Goal: Communication & Community: Answer question/provide support

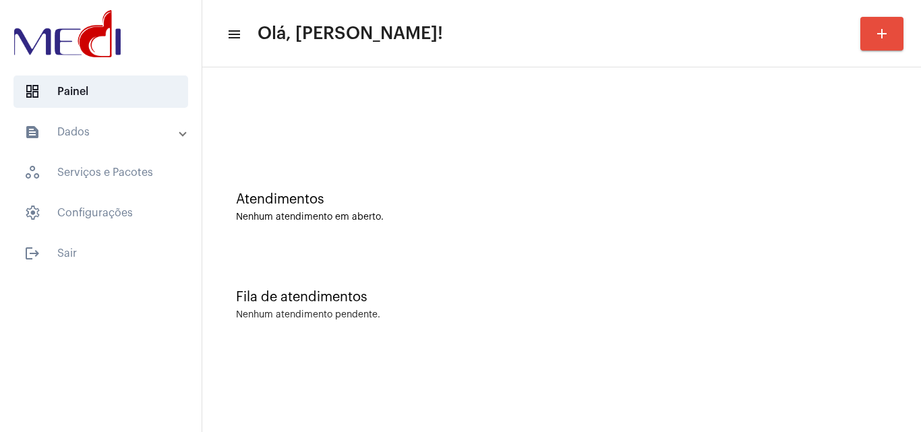
click at [423, 169] on div "Atendimentos Nenhum atendimento em aberto." at bounding box center [561, 201] width 705 height 98
click at [432, 289] on div "Fila de atendimentos Nenhum atendimento pendente." at bounding box center [561, 299] width 705 height 98
click at [600, 243] on div "Atendimentos Nenhum atendimento em aberto." at bounding box center [561, 201] width 705 height 98
click at [547, 270] on div "Fila de atendimentos Nenhum atendimento pendente." at bounding box center [561, 299] width 705 height 98
click at [504, 262] on div "Fila de atendimentos Nenhum atendimento pendente." at bounding box center [561, 299] width 705 height 98
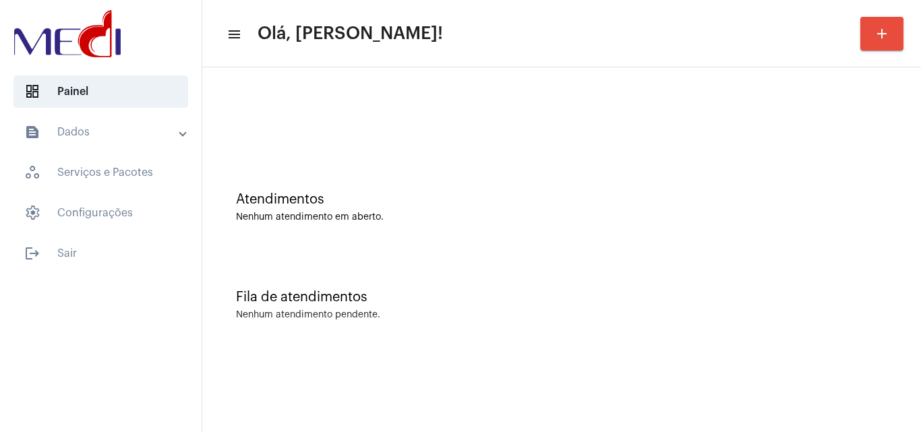
click at [333, 192] on div "Atendimentos Nenhum atendimento em aberto." at bounding box center [561, 201] width 705 height 98
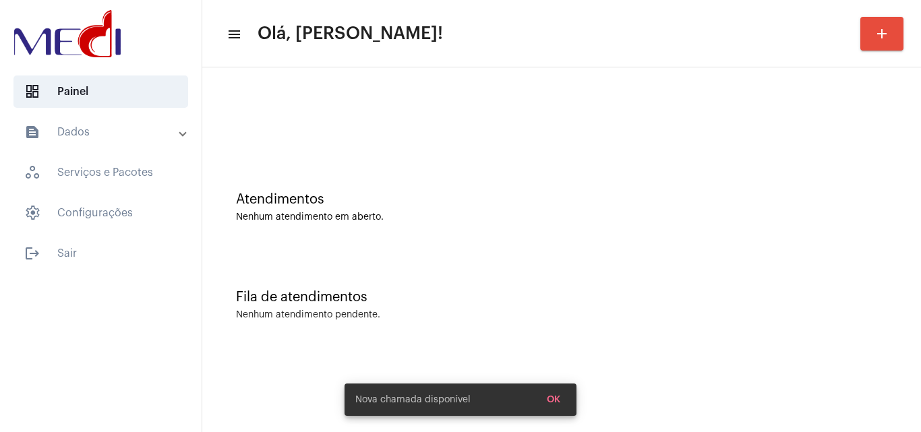
click at [444, 162] on div "Atendimentos Nenhum atendimento em aberto." at bounding box center [561, 201] width 705 height 98
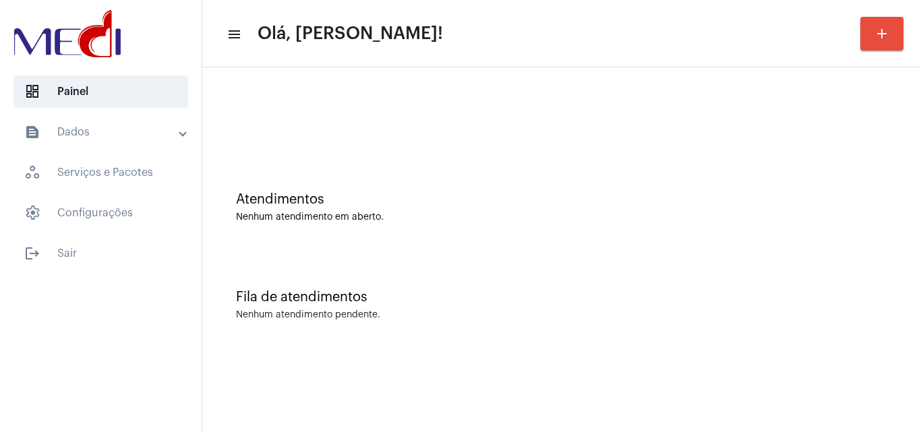
click at [461, 286] on div "Fila de atendimentos Nenhum atendimento pendente." at bounding box center [561, 299] width 705 height 98
click at [544, 270] on div "Fila de atendimentos Nenhum atendimento pendente." at bounding box center [561, 299] width 705 height 98
click at [527, 234] on div "Atendimentos Nenhum atendimento em aberto." at bounding box center [561, 201] width 705 height 98
click at [678, 248] on div "Atendimentos Nenhum atendimento em aberto." at bounding box center [561, 201] width 705 height 98
click at [565, 185] on div "Atendimentos Nenhum atendimento em aberto." at bounding box center [561, 201] width 705 height 98
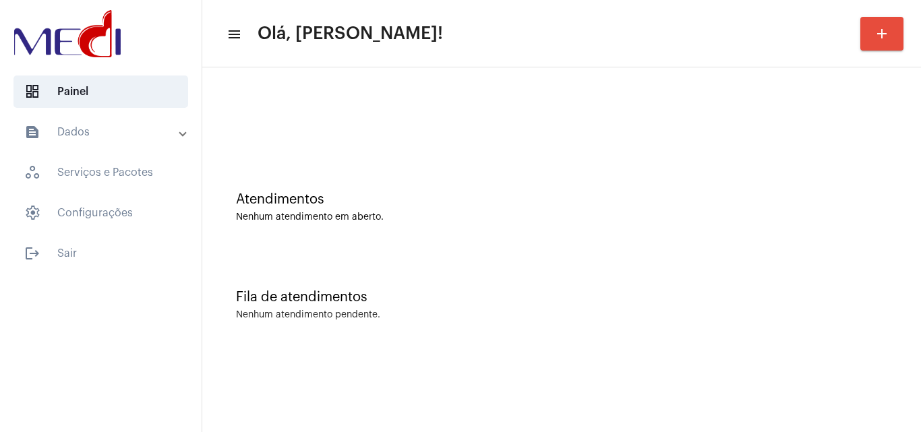
click at [428, 305] on div "Fila de atendimentos Nenhum atendimento pendente." at bounding box center [561, 299] width 705 height 98
click at [440, 247] on div "Atendimentos Nenhum atendimento em aberto." at bounding box center [561, 201] width 705 height 98
click at [371, 264] on div "Fila de atendimentos Nenhum atendimento pendente." at bounding box center [561, 299] width 705 height 98
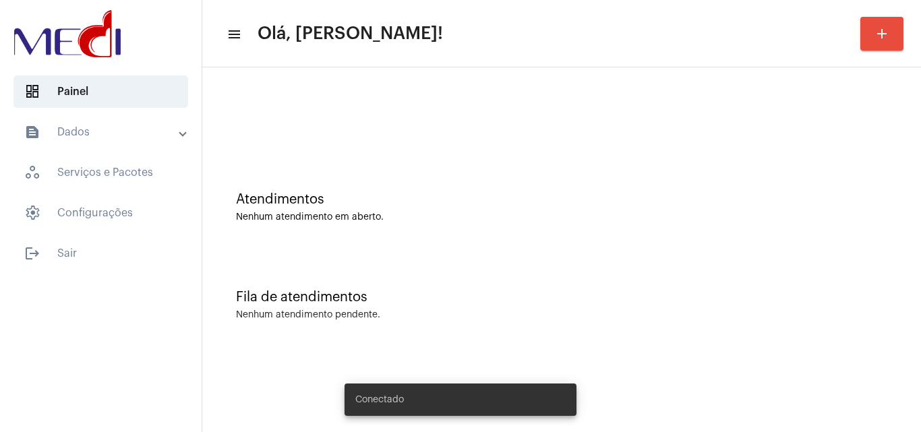
click at [469, 213] on div "Nenhum atendimento em aberto." at bounding box center [561, 217] width 651 height 10
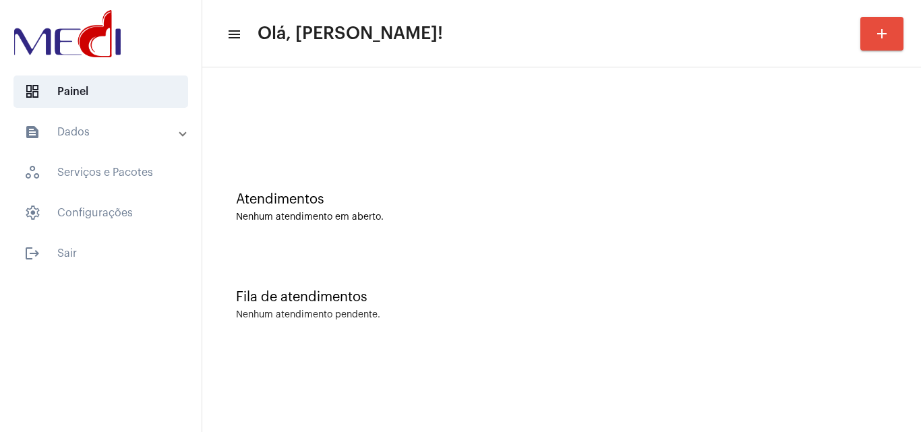
click at [525, 272] on div "Fila de atendimentos Nenhum atendimento pendente." at bounding box center [561, 299] width 705 height 98
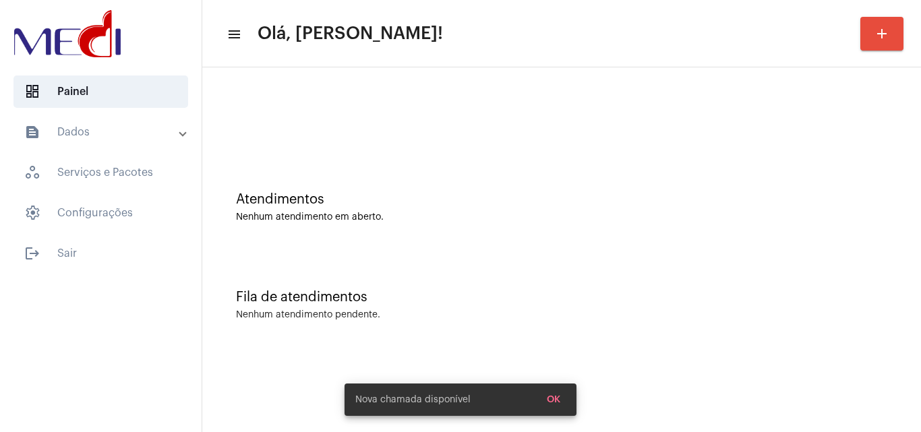
click at [529, 211] on div "Atendimentos Nenhum atendimento em aberto." at bounding box center [561, 207] width 651 height 30
click at [718, 357] on mat-sidenav-content "menu Olá, Leandra! add Atendimentos Nenhum atendimento em aberto. Fila de atend…" at bounding box center [561, 216] width 719 height 432
click at [478, 241] on div "Atendimentos Nenhum atendimento em aberto." at bounding box center [561, 201] width 705 height 98
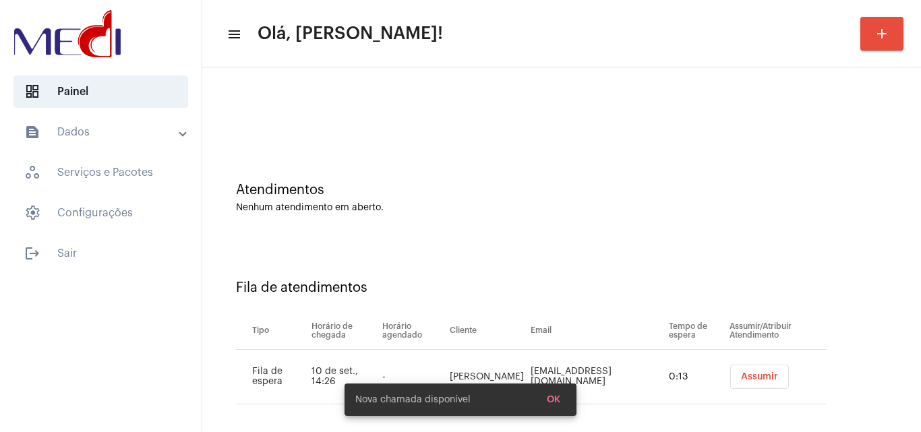
scroll to position [18, 0]
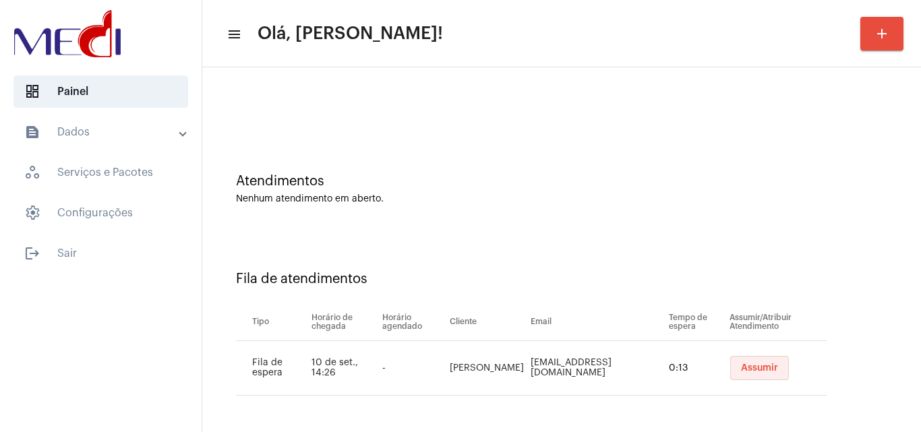
click at [741, 368] on span "Assumir" at bounding box center [759, 367] width 37 height 9
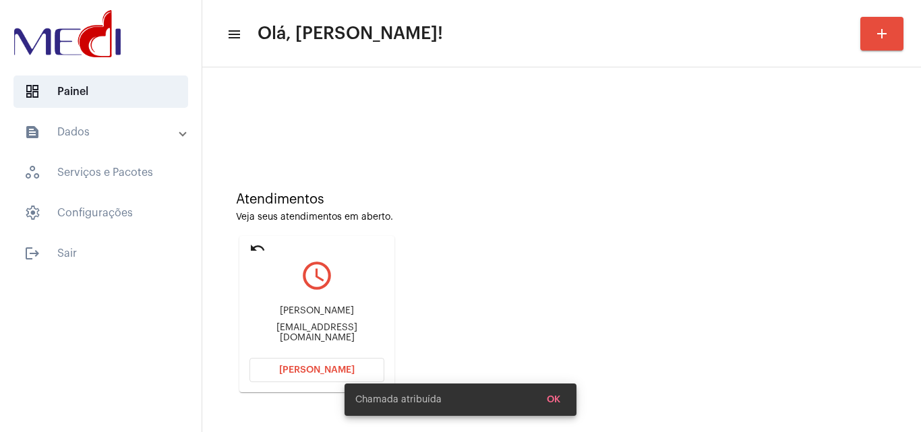
scroll to position [95, 0]
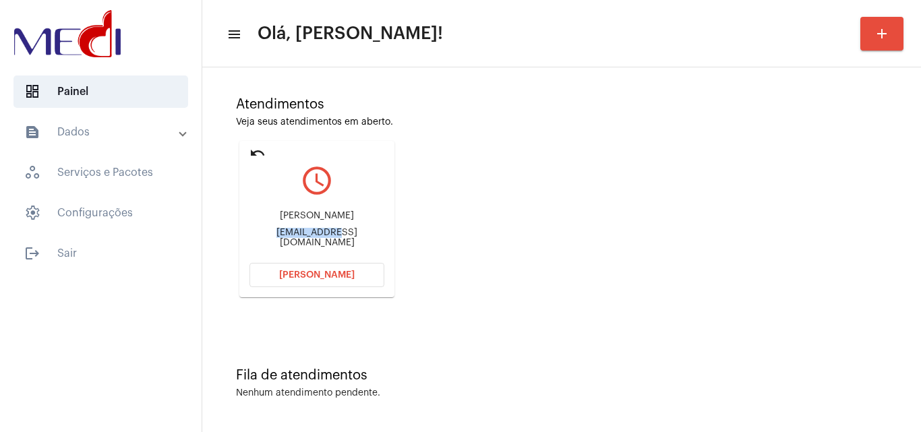
drag, startPoint x: 251, startPoint y: 233, endPoint x: 309, endPoint y: 233, distance: 58.0
click at [309, 233] on div "[EMAIL_ADDRESS][DOMAIN_NAME]" at bounding box center [317, 238] width 135 height 20
copy div "Julianabraga"
click at [324, 268] on button "[PERSON_NAME]" at bounding box center [317, 275] width 135 height 24
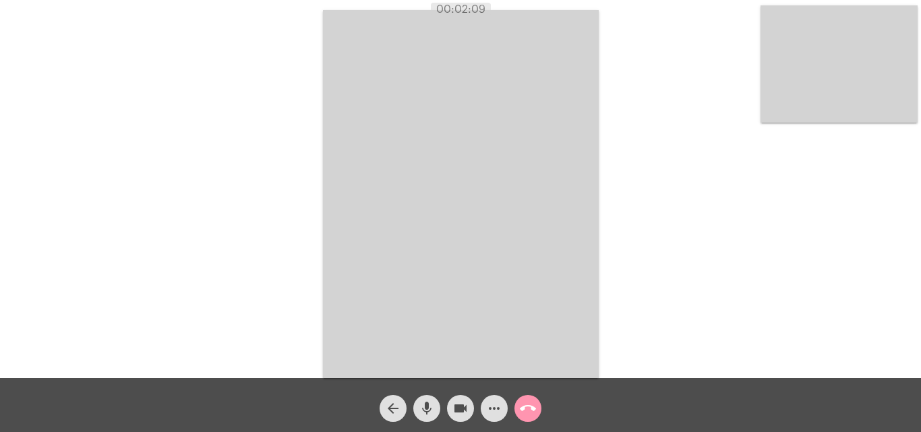
click at [424, 413] on mat-icon "mic" at bounding box center [427, 409] width 16 height 16
click at [455, 408] on mat-icon "videocam" at bounding box center [461, 409] width 16 height 16
click at [423, 411] on mat-icon "mic_off" at bounding box center [427, 409] width 16 height 16
click at [463, 405] on mat-icon "videocam_off" at bounding box center [461, 409] width 16 height 16
click at [528, 408] on mat-icon "call_end" at bounding box center [528, 409] width 16 height 16
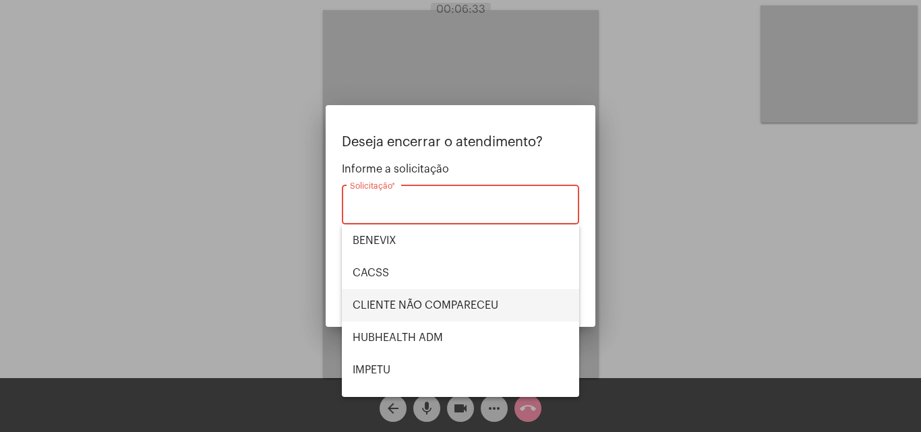
scroll to position [281, 0]
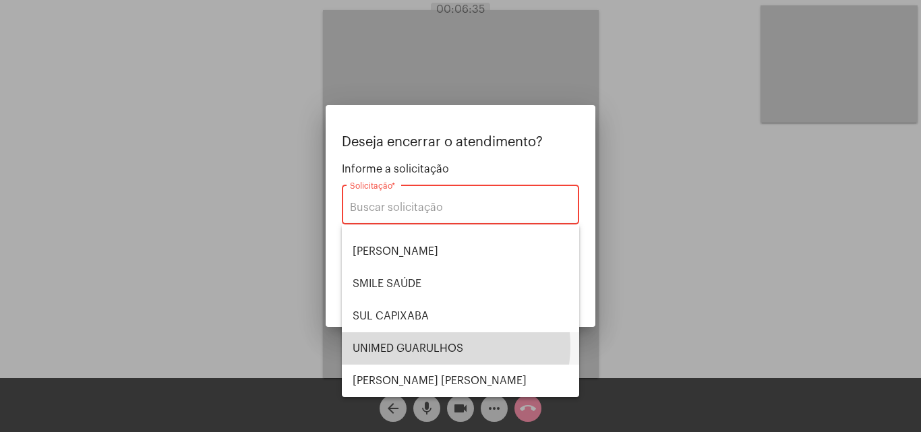
click at [436, 346] on span "UNIMED GUARULHOS" at bounding box center [461, 348] width 216 height 32
type input "UNIMED GUARULHOS"
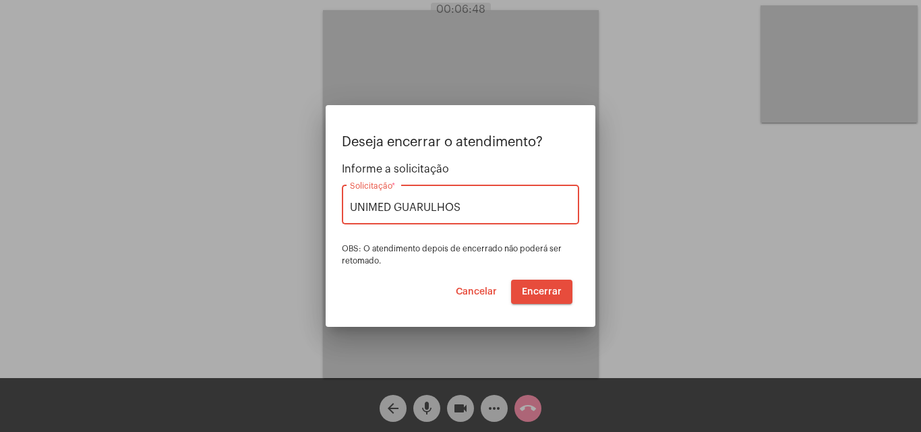
click at [525, 289] on span "Encerrar" at bounding box center [542, 291] width 40 height 9
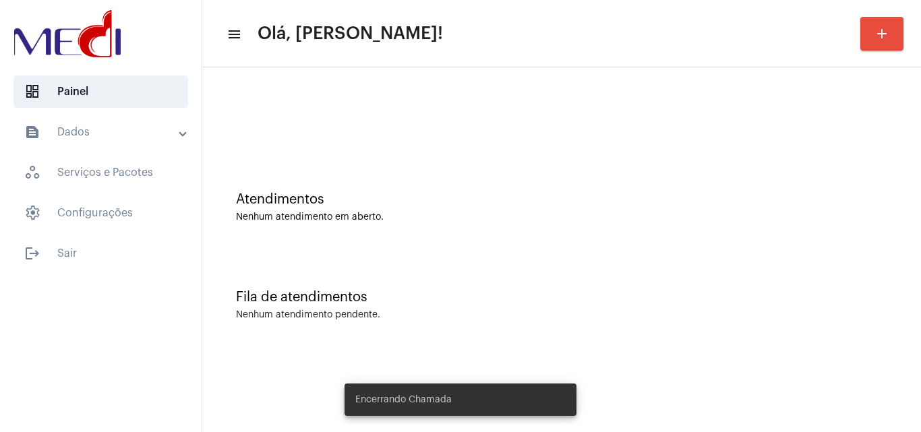
click at [525, 289] on div "Fila de atendimentos Nenhum atendimento pendente." at bounding box center [561, 299] width 705 height 98
click at [597, 337] on div "Fila de atendimentos Nenhum atendimento pendente." at bounding box center [561, 299] width 705 height 98
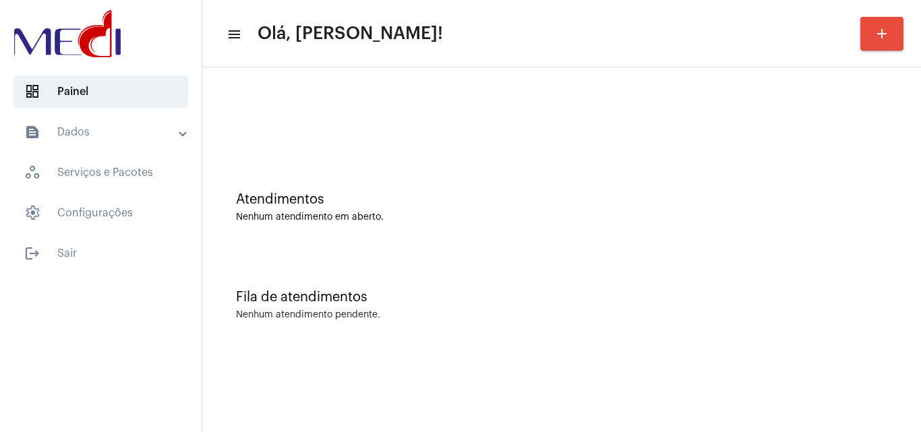
click at [566, 281] on div "Fila de atendimentos Nenhum atendimento pendente." at bounding box center [561, 299] width 705 height 98
click at [449, 260] on div "Fila de atendimentos Nenhum atendimento pendente." at bounding box center [561, 299] width 705 height 98
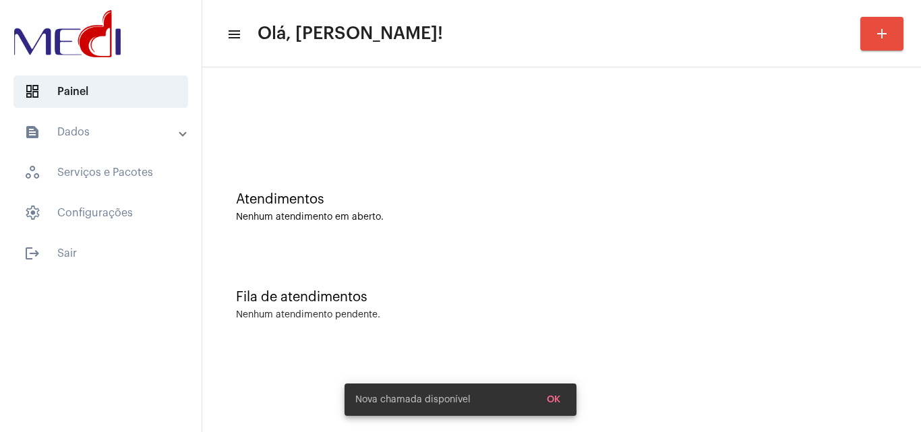
click at [550, 248] on div "Atendimentos Nenhum atendimento em aberto." at bounding box center [561, 201] width 705 height 98
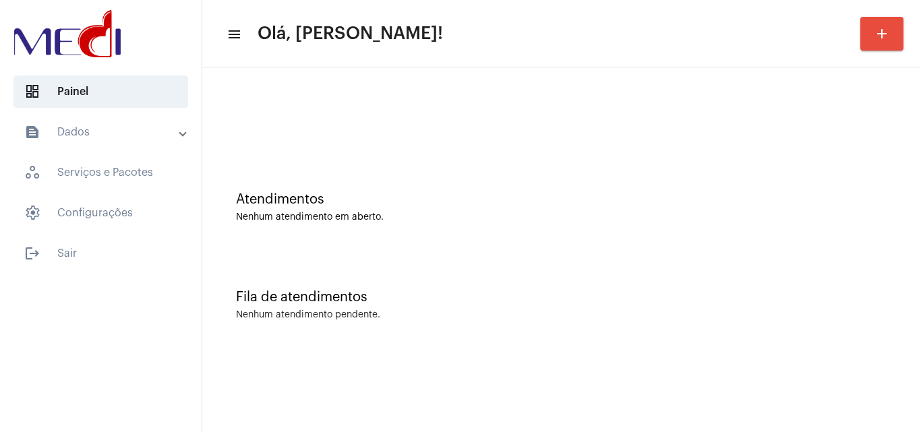
click at [648, 192] on div "Atendimentos" at bounding box center [561, 199] width 651 height 15
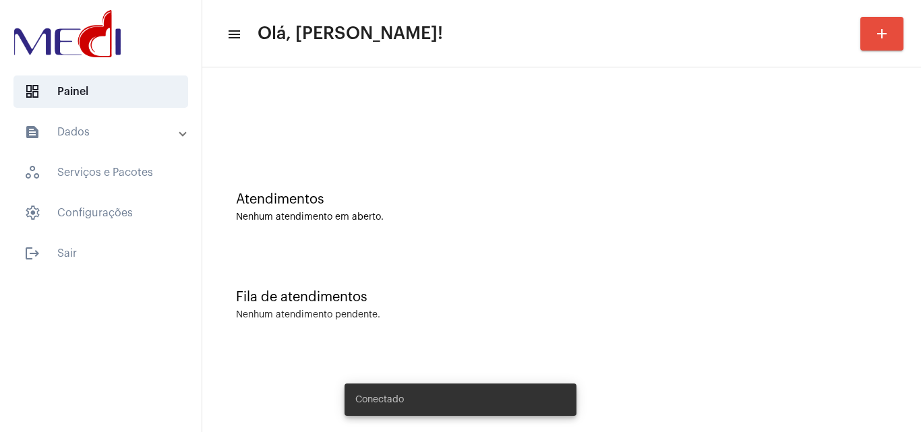
click at [558, 233] on div "Atendimentos Nenhum atendimento em aberto." at bounding box center [561, 201] width 705 height 98
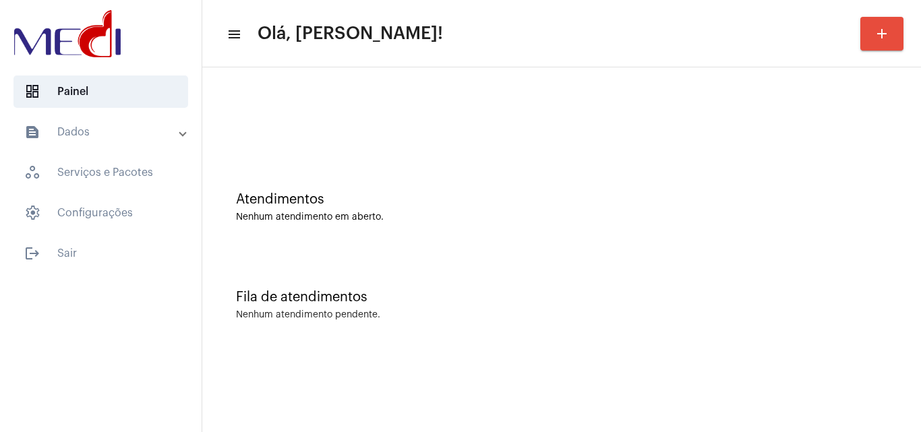
drag, startPoint x: 500, startPoint y: 165, endPoint x: 504, endPoint y: 156, distance: 10.0
click at [504, 156] on div "Atendimentos Nenhum atendimento em aberto." at bounding box center [561, 201] width 705 height 98
click at [417, 315] on div "Nenhum atendimento pendente." at bounding box center [561, 315] width 651 height 10
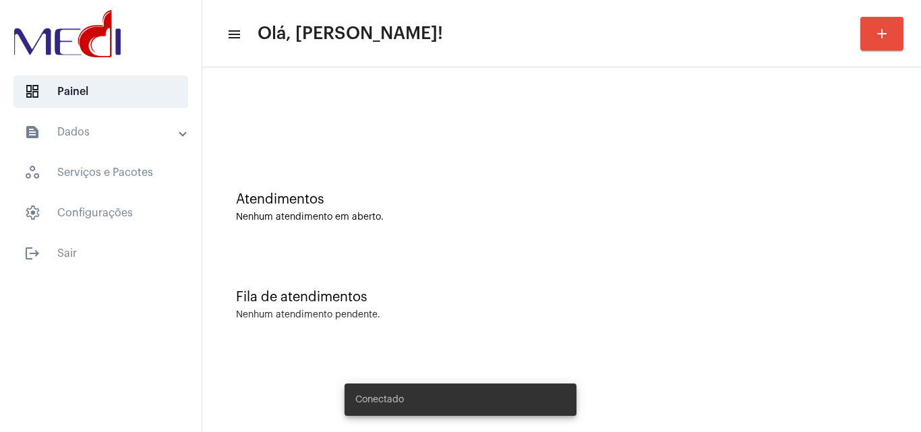
click at [395, 174] on div "Atendimentos Nenhum atendimento em aberto." at bounding box center [561, 201] width 705 height 98
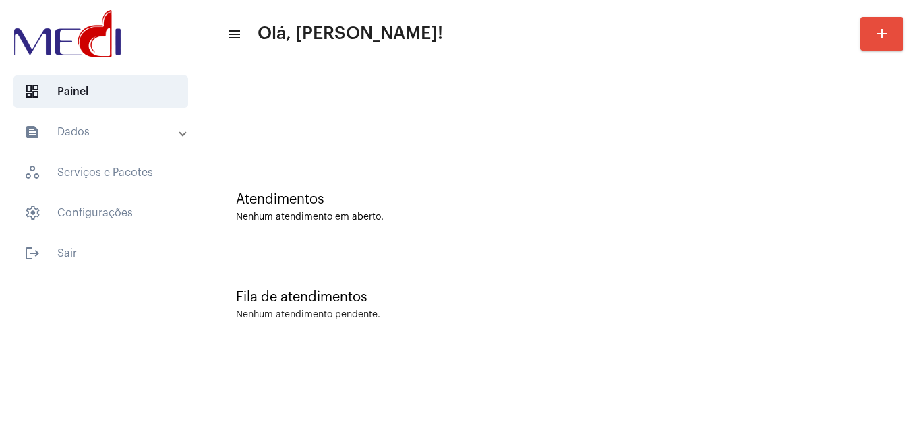
click at [556, 175] on div "Atendimentos Nenhum atendimento em aberto." at bounding box center [561, 201] width 705 height 98
click at [535, 239] on div "Atendimentos Nenhum atendimento em aberto." at bounding box center [561, 201] width 705 height 98
click at [488, 255] on div "Fila de atendimentos Nenhum atendimento pendente." at bounding box center [561, 299] width 705 height 98
click at [413, 204] on div "Atendimentos" at bounding box center [561, 199] width 651 height 15
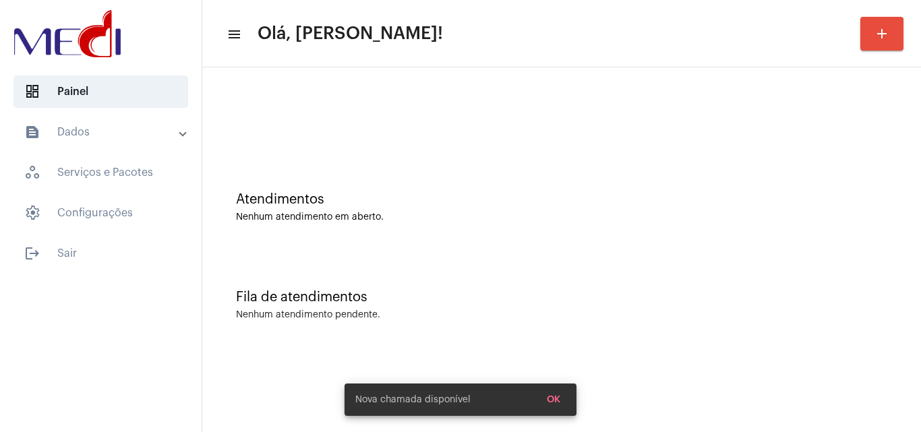
click at [480, 227] on div "Atendimentos Nenhum atendimento em aberto." at bounding box center [561, 201] width 705 height 98
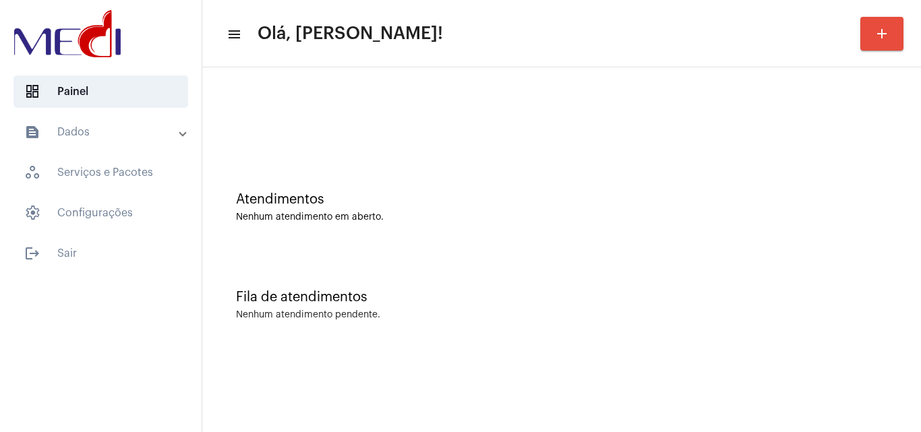
click at [409, 245] on div "Atendimentos Nenhum atendimento em aberto." at bounding box center [561, 201] width 705 height 98
click at [431, 241] on div "Atendimentos Nenhum atendimento em aberto." at bounding box center [561, 201] width 705 height 98
click at [403, 183] on div "Atendimentos Nenhum atendimento em aberto." at bounding box center [561, 201] width 705 height 98
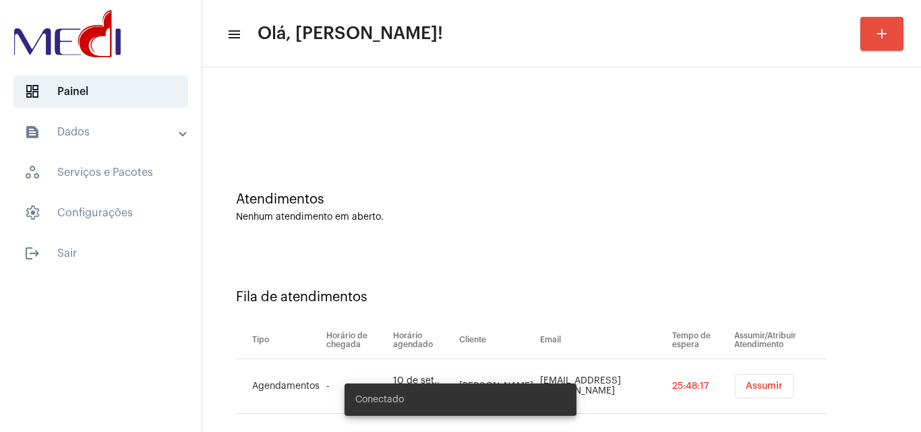
click at [746, 386] on span "Assumir" at bounding box center [764, 386] width 37 height 9
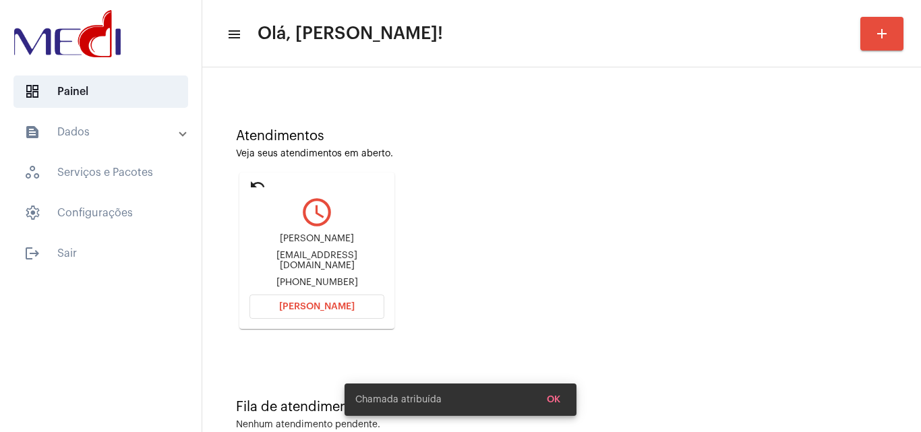
scroll to position [95, 0]
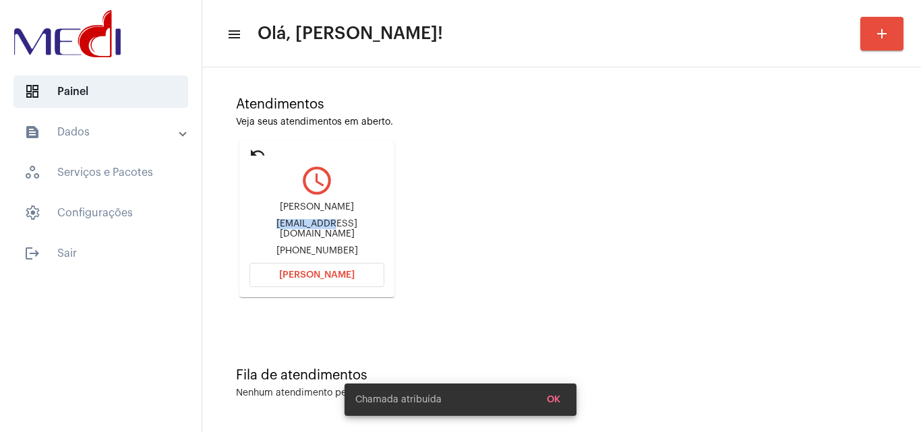
drag, startPoint x: 257, startPoint y: 231, endPoint x: 318, endPoint y: 230, distance: 60.7
click at [318, 230] on div "marianaqs87@gmail.com" at bounding box center [317, 229] width 135 height 20
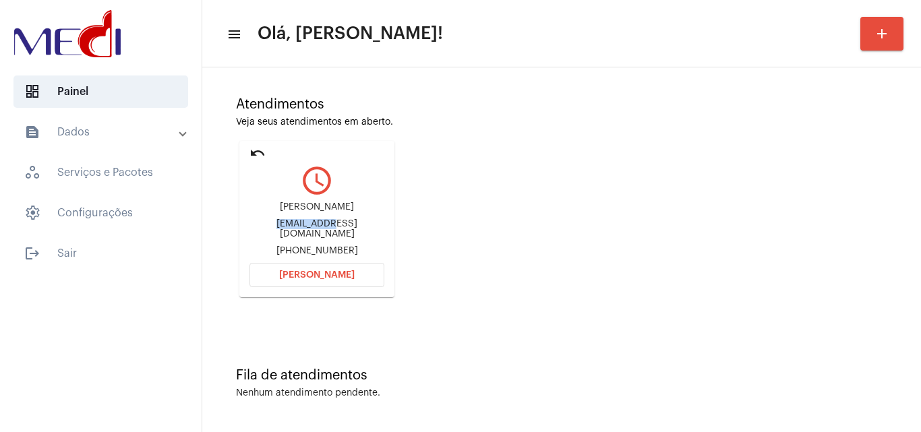
copy div "marianaqs87"
click at [310, 273] on span "Abrir Chamada" at bounding box center [317, 274] width 76 height 9
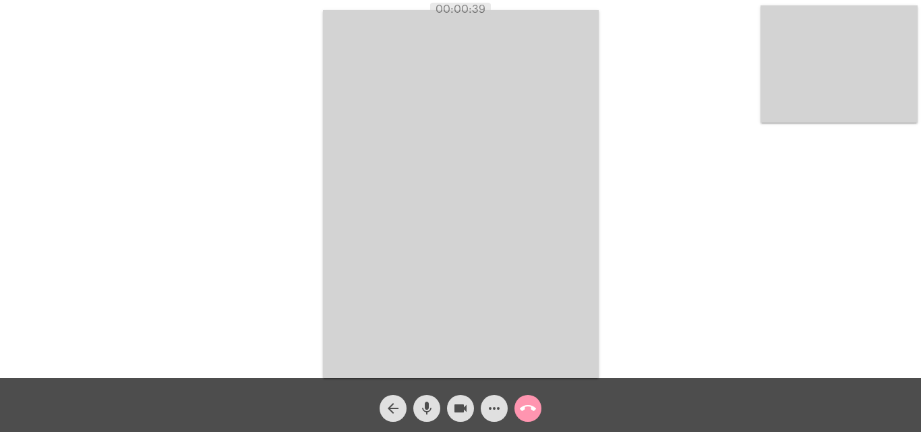
click at [434, 411] on button "mic" at bounding box center [426, 408] width 27 height 27
click at [428, 411] on mat-icon "mic_off" at bounding box center [427, 409] width 16 height 16
click at [532, 412] on mat-icon "call_end" at bounding box center [528, 409] width 16 height 16
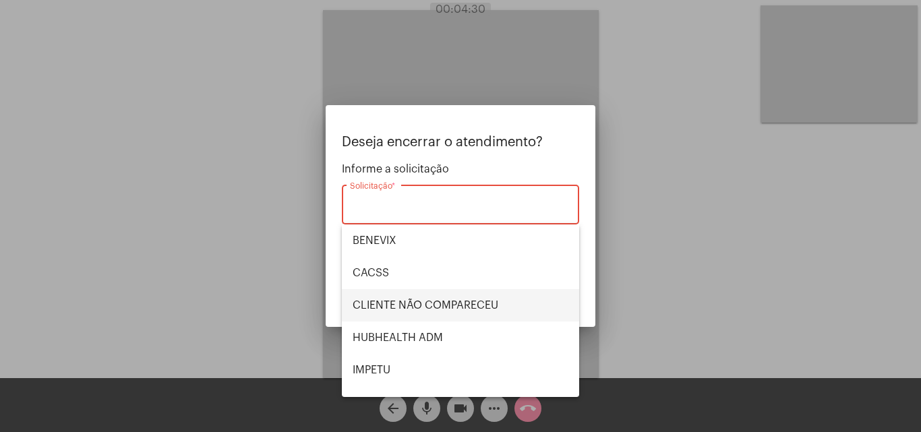
scroll to position [67, 0]
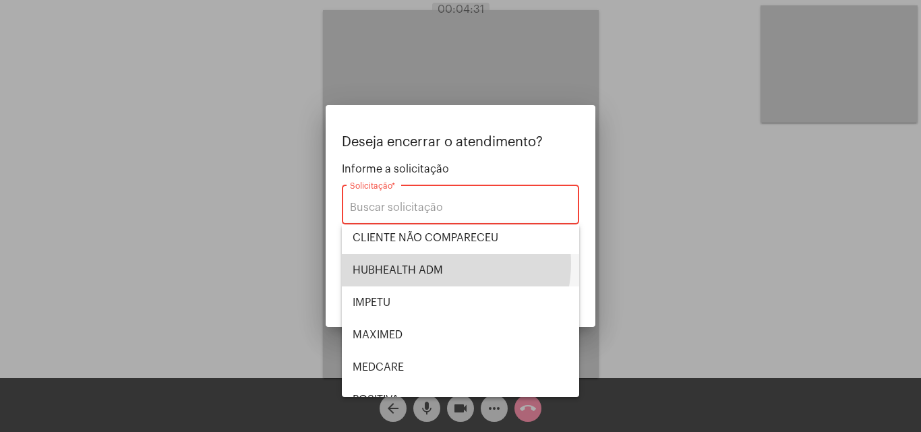
click at [436, 264] on span "HUBHEALTH ADM" at bounding box center [461, 270] width 216 height 32
type input "HUBHEALTH ADM"
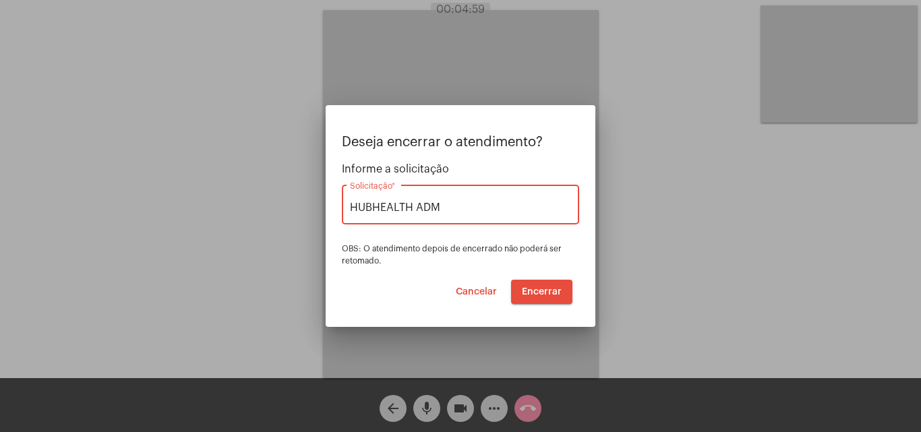
click at [540, 289] on span "Encerrar" at bounding box center [542, 291] width 40 height 9
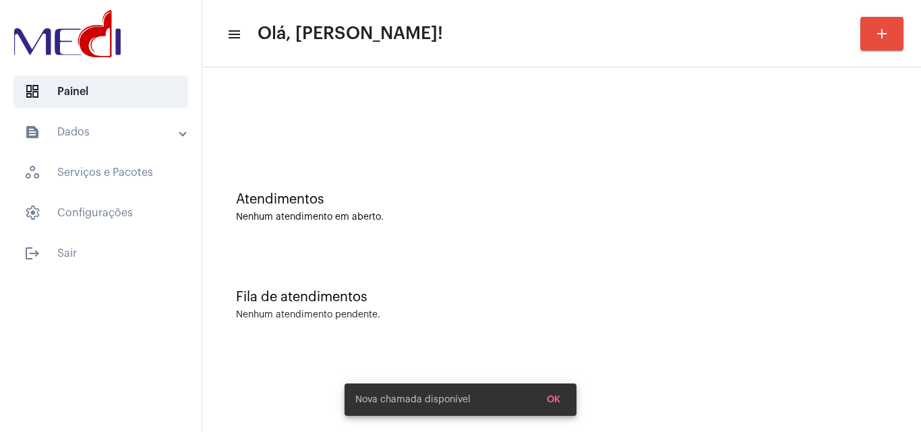
click at [423, 256] on div "Fila de atendimentos Nenhum atendimento pendente." at bounding box center [561, 299] width 705 height 98
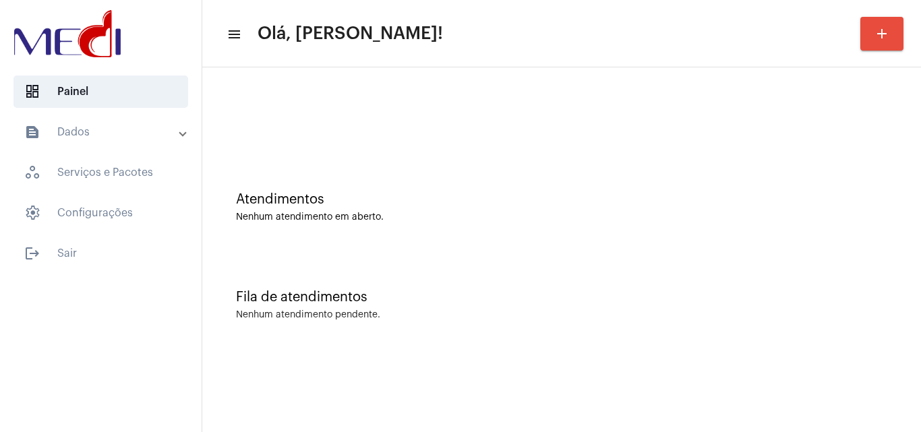
click at [424, 285] on div "Fila de atendimentos Nenhum atendimento pendente." at bounding box center [561, 299] width 705 height 98
drag, startPoint x: 456, startPoint y: 284, endPoint x: 446, endPoint y: 270, distance: 16.5
click at [452, 281] on div "Fila de atendimentos Nenhum atendimento pendente." at bounding box center [561, 299] width 705 height 98
click at [420, 222] on div "Nenhum atendimento em aberto." at bounding box center [561, 217] width 651 height 10
